Goal: Task Accomplishment & Management: Use online tool/utility

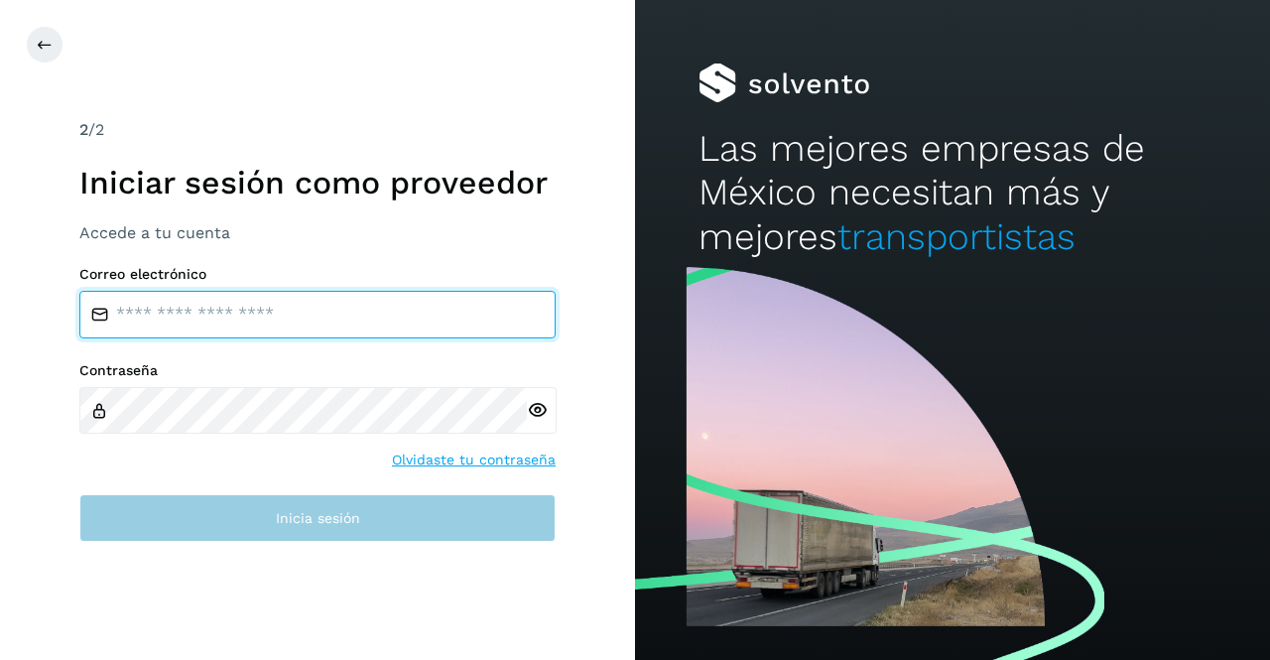
type input "**********"
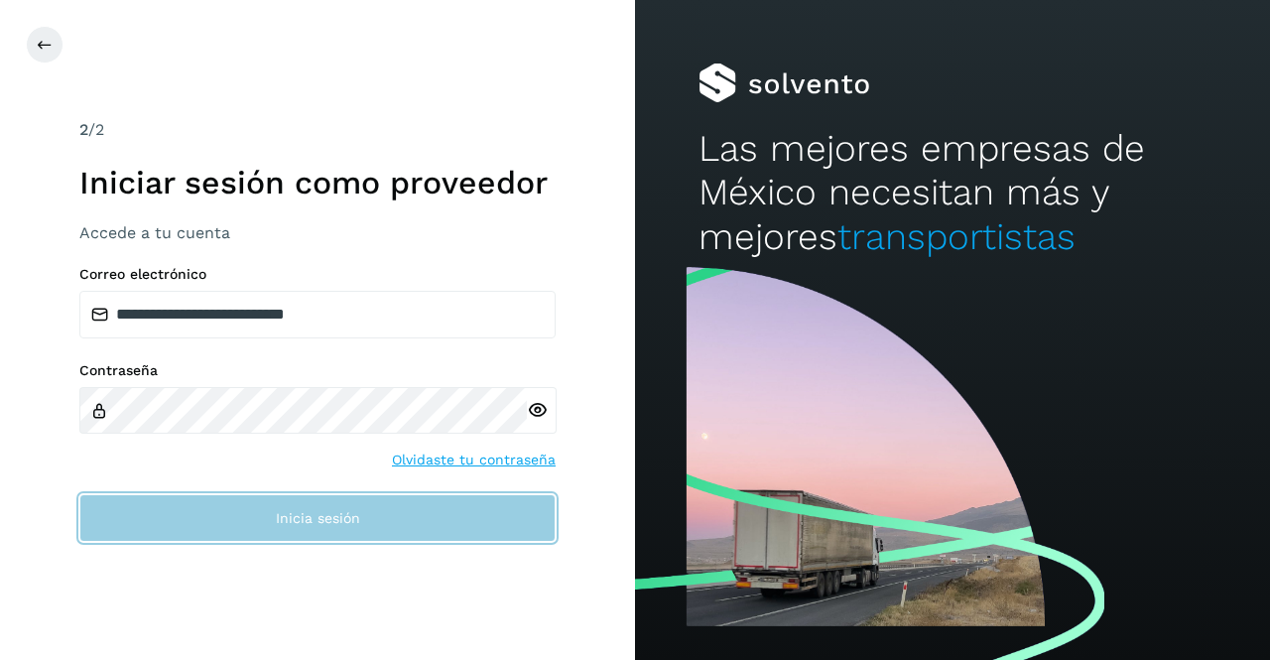
click at [333, 511] on span "Inicia sesión" at bounding box center [318, 518] width 84 height 14
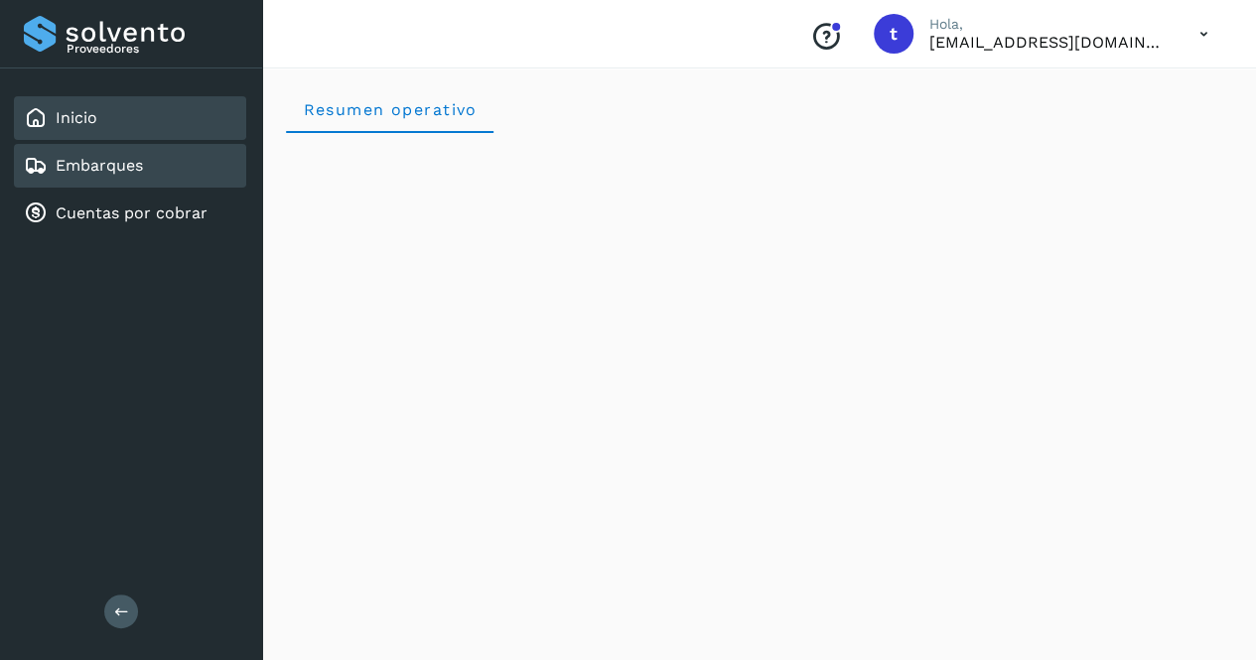
click at [109, 165] on link "Embarques" at bounding box center [99, 165] width 87 height 19
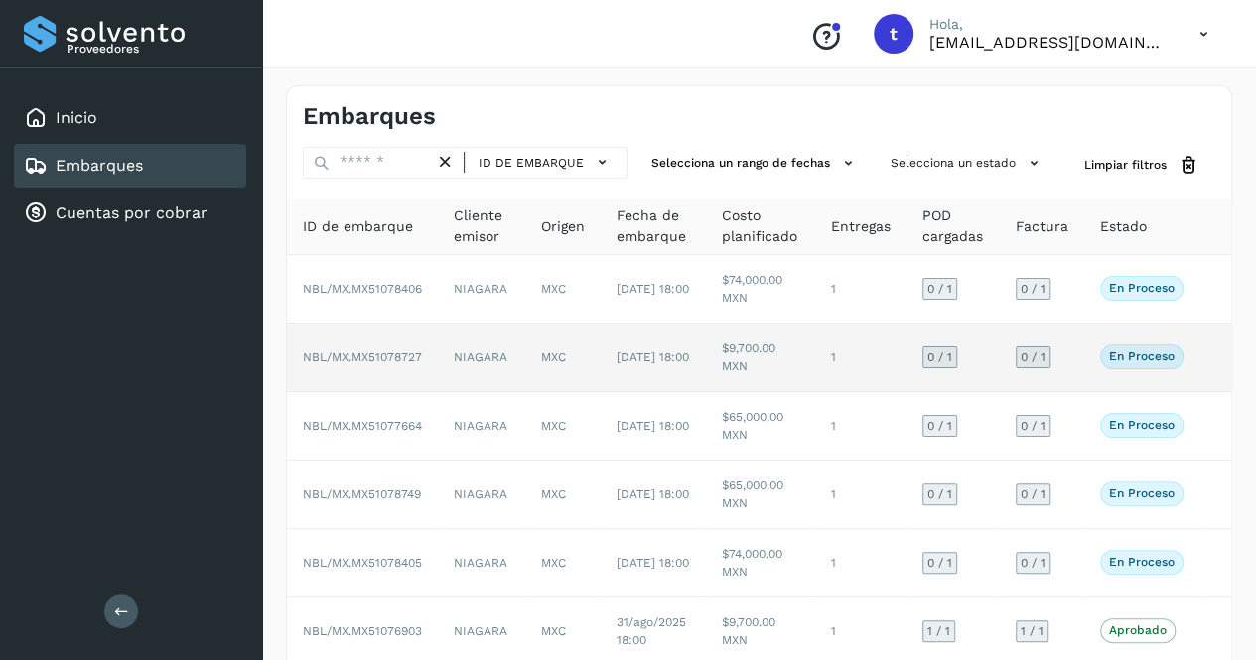
click at [857, 342] on td "1" at bounding box center [860, 358] width 91 height 68
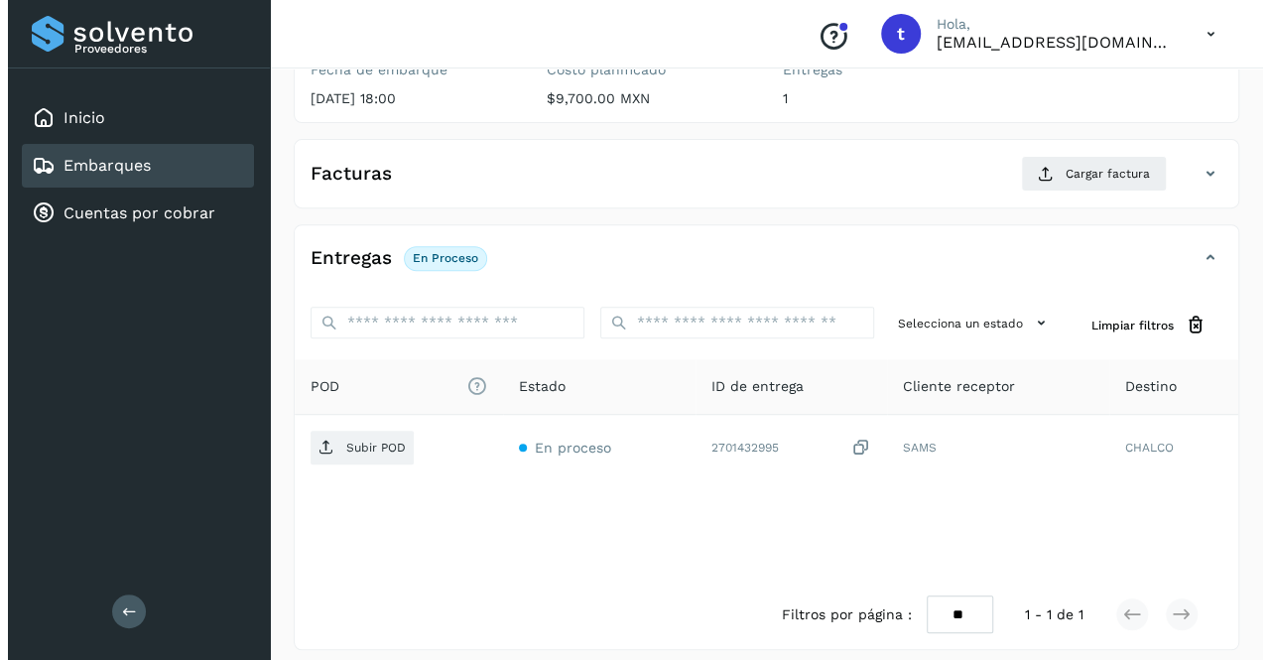
scroll to position [280, 0]
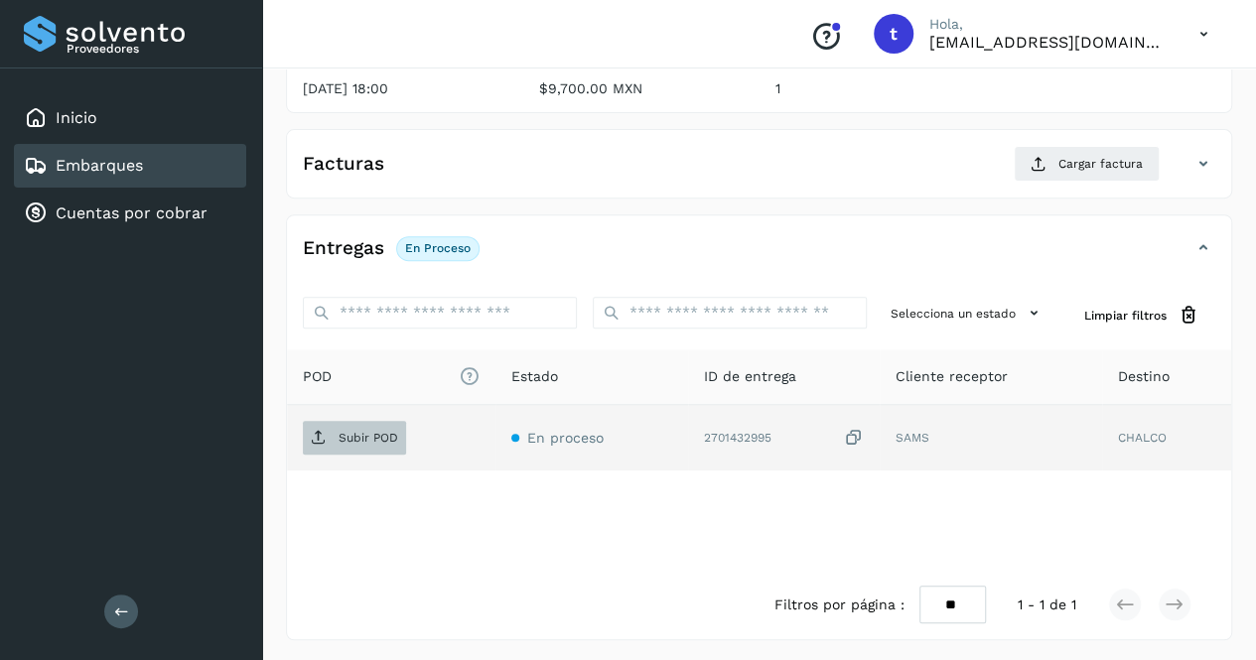
click at [386, 426] on span "Subir POD" at bounding box center [354, 438] width 103 height 32
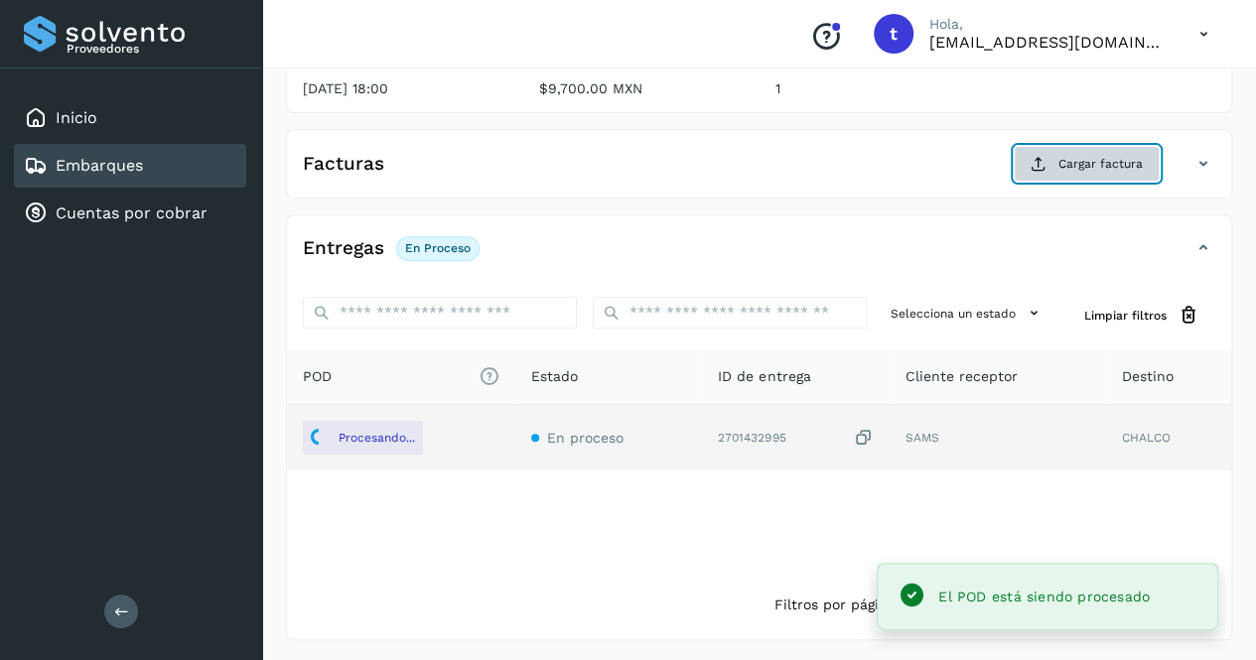
click at [1094, 156] on span "Cargar factura" at bounding box center [1100, 164] width 84 height 18
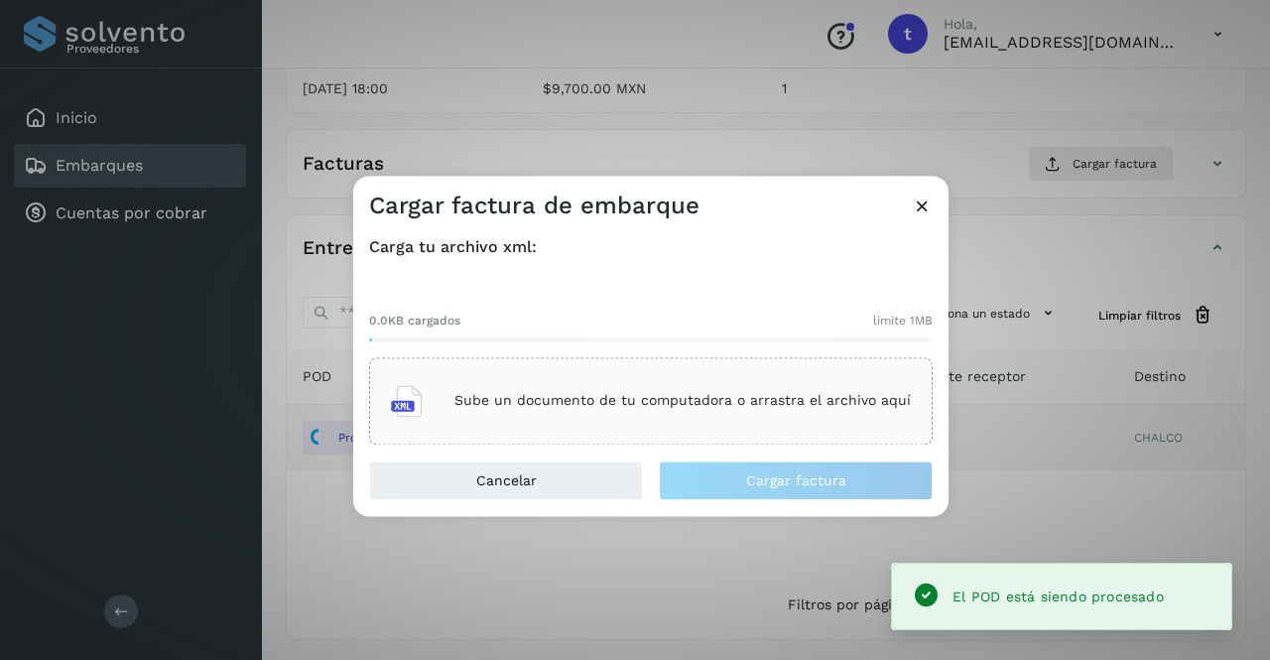
click at [694, 398] on p "Sube un documento de tu computadora o arrastra el archivo aquí" at bounding box center [683, 401] width 457 height 17
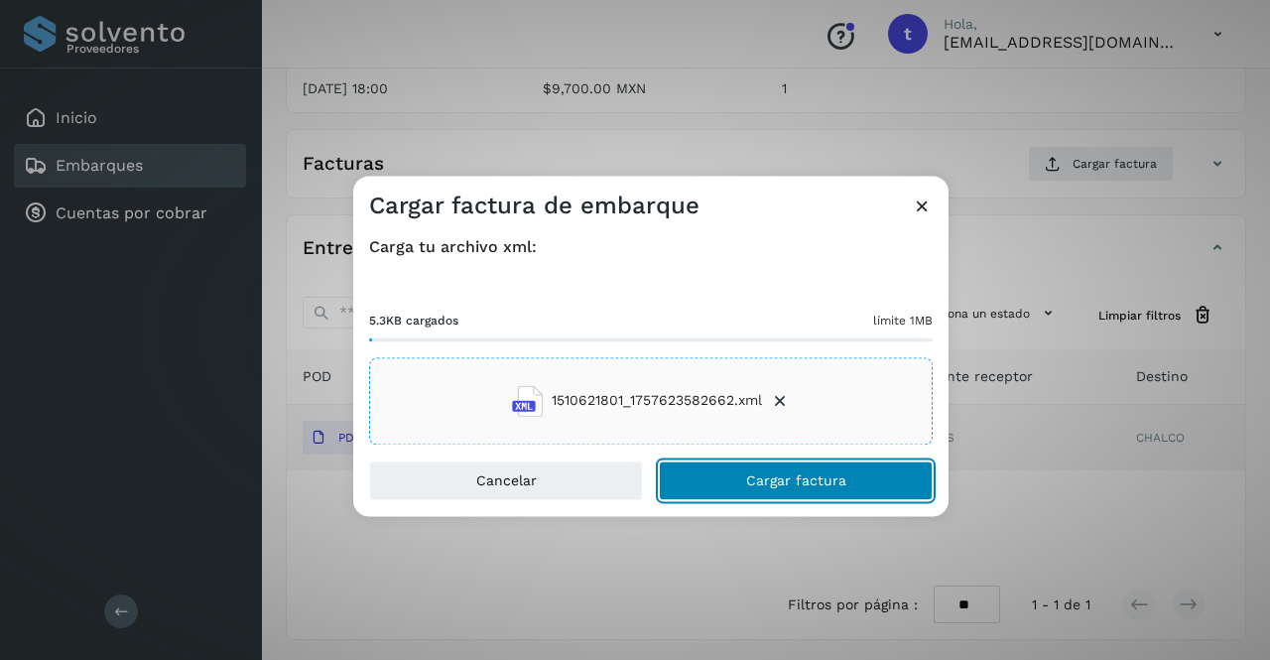
click at [822, 480] on span "Cargar factura" at bounding box center [796, 480] width 100 height 14
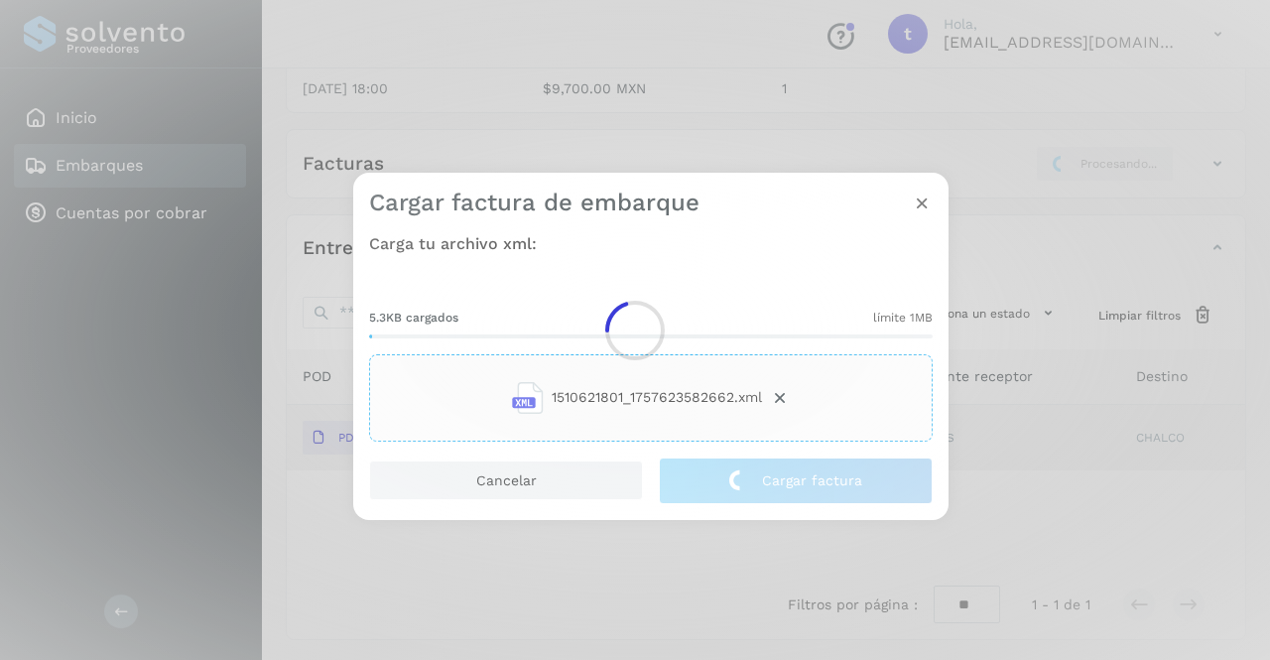
scroll to position [279, 0]
